Goal: Navigation & Orientation: Find specific page/section

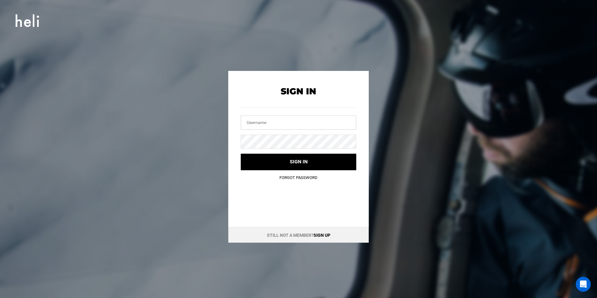
click at [294, 119] on input "text" at bounding box center [299, 123] width 116 height 14
type input "[EMAIL_ADDRESS][DOMAIN_NAME]"
click at [241, 154] on button "Sign in" at bounding box center [299, 162] width 116 height 17
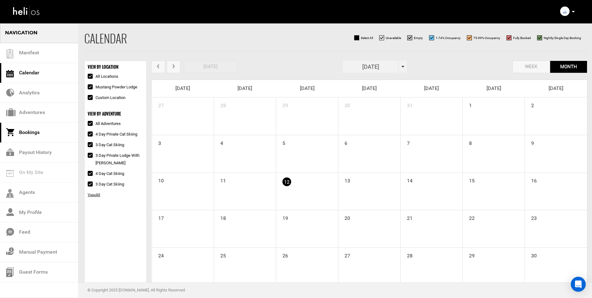
click at [31, 134] on link "Bookings" at bounding box center [39, 133] width 78 height 20
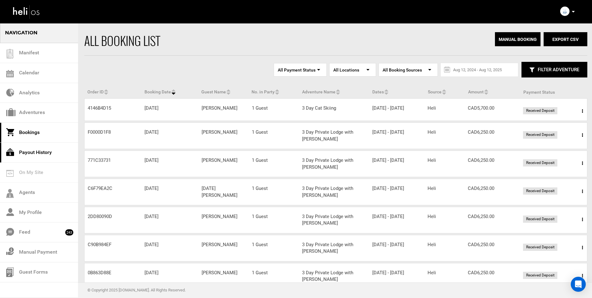
click at [42, 154] on link "Payout History" at bounding box center [39, 153] width 78 height 20
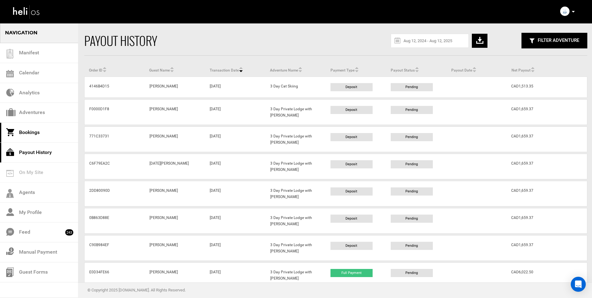
click at [23, 137] on link "Bookings" at bounding box center [39, 133] width 78 height 20
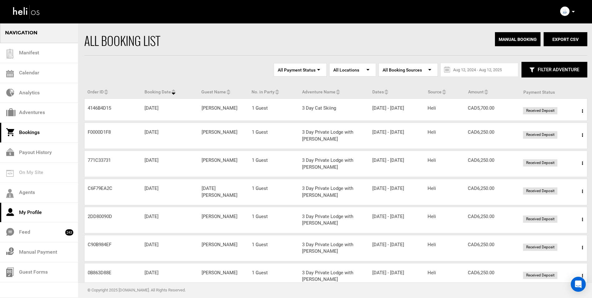
click at [29, 214] on link "My Profile" at bounding box center [39, 213] width 78 height 20
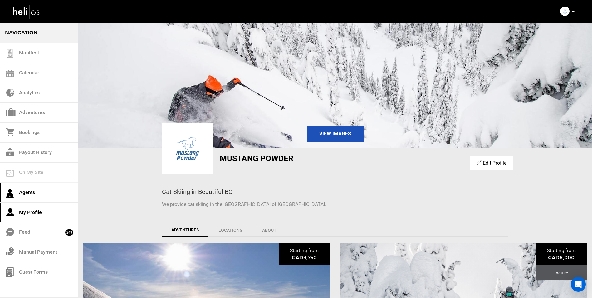
click at [25, 193] on link "Agents" at bounding box center [39, 193] width 78 height 20
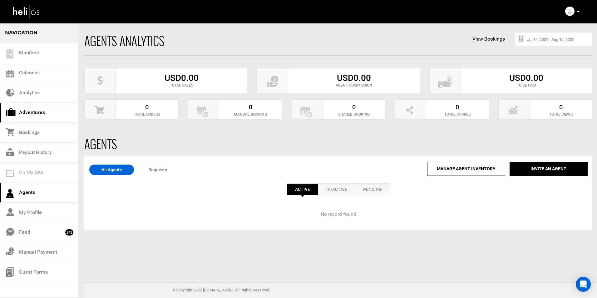
click at [22, 112] on link "Adventures" at bounding box center [39, 113] width 78 height 20
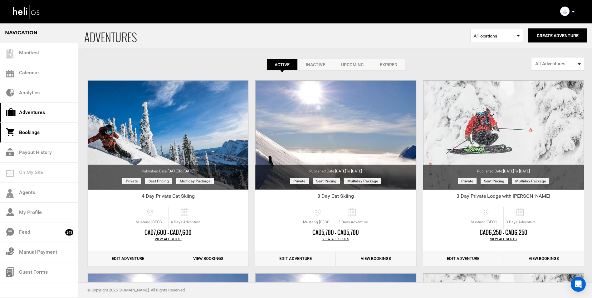
click at [28, 133] on link "Bookings" at bounding box center [39, 133] width 78 height 20
